Goal: Task Accomplishment & Management: Manage account settings

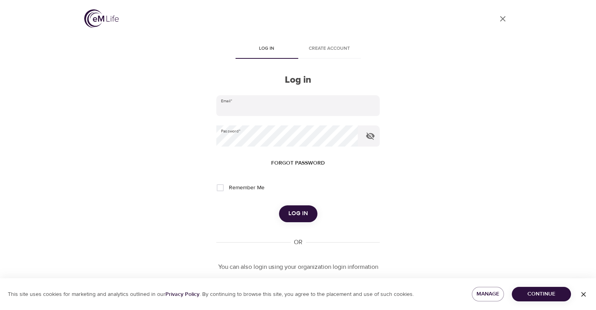
type input "[PERSON_NAME][EMAIL_ADDRESS][PERSON_NAME][DOMAIN_NAME]"
drag, startPoint x: 306, startPoint y: 216, endPoint x: 331, endPoint y: 214, distance: 25.2
click at [306, 216] on span "Log in" at bounding box center [298, 213] width 20 height 10
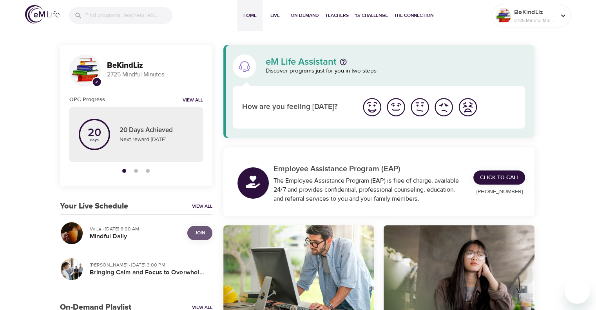
click at [196, 232] on span "Join" at bounding box center [200, 233] width 10 height 8
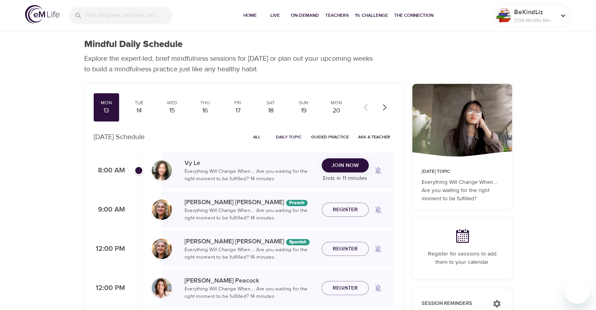
click at [348, 167] on span "Join Now" at bounding box center [345, 166] width 27 height 10
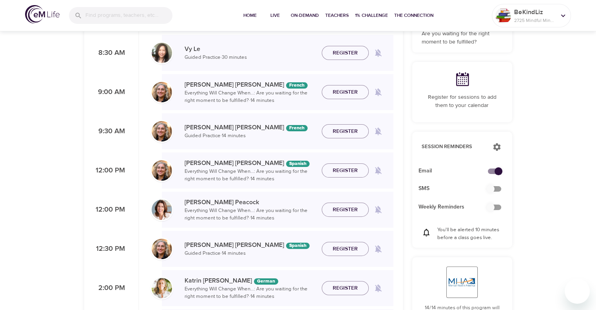
scroll to position [196, 0]
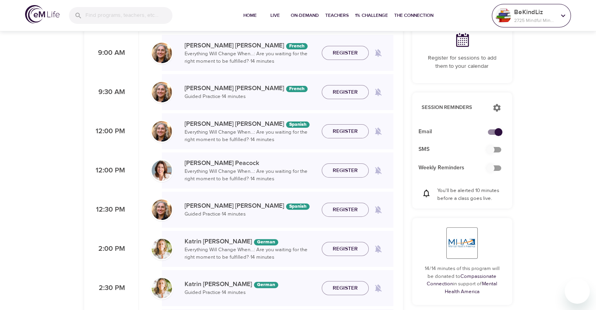
click at [512, 15] on div at bounding box center [503, 15] width 19 height 19
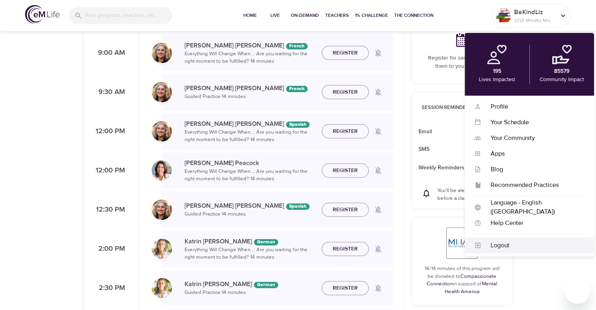
click at [523, 243] on div "Logout" at bounding box center [532, 245] width 103 height 9
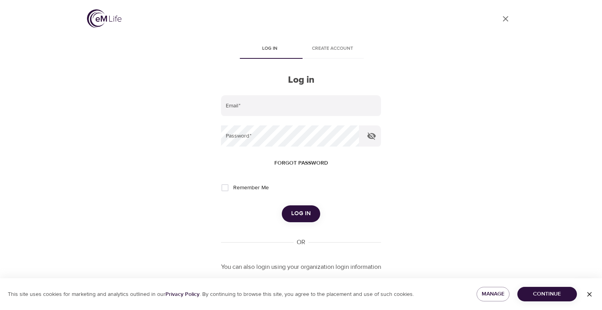
type input "[PERSON_NAME][EMAIL_ADDRESS][PERSON_NAME][DOMAIN_NAME]"
